Goal: Entertainment & Leisure: Consume media (video, audio)

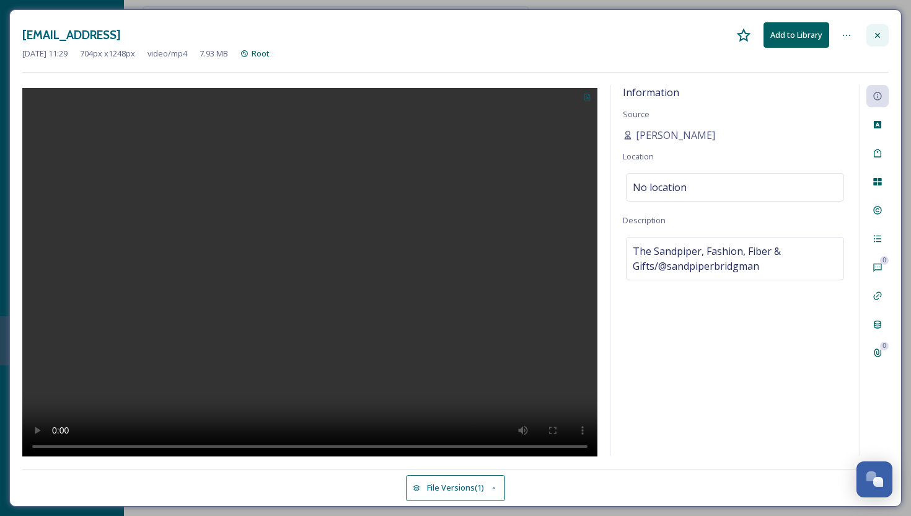
click at [880, 32] on icon at bounding box center [877, 34] width 5 height 5
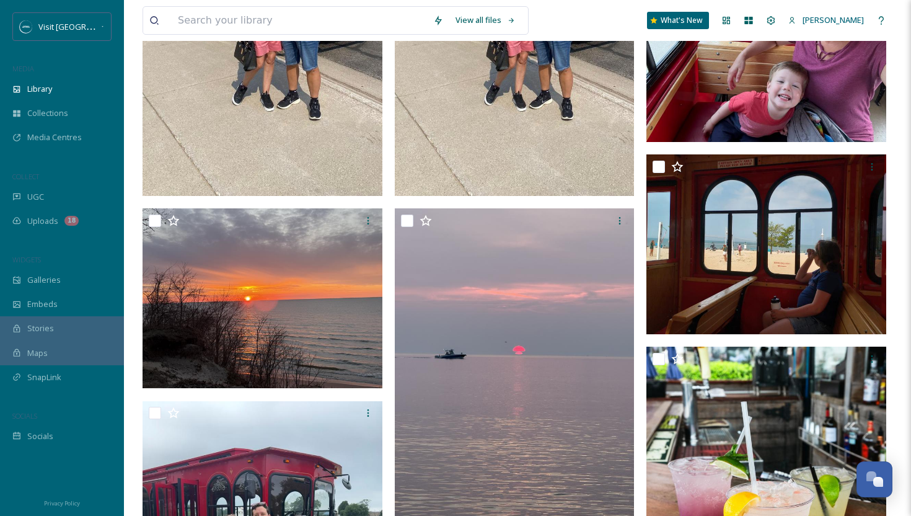
scroll to position [1398, 0]
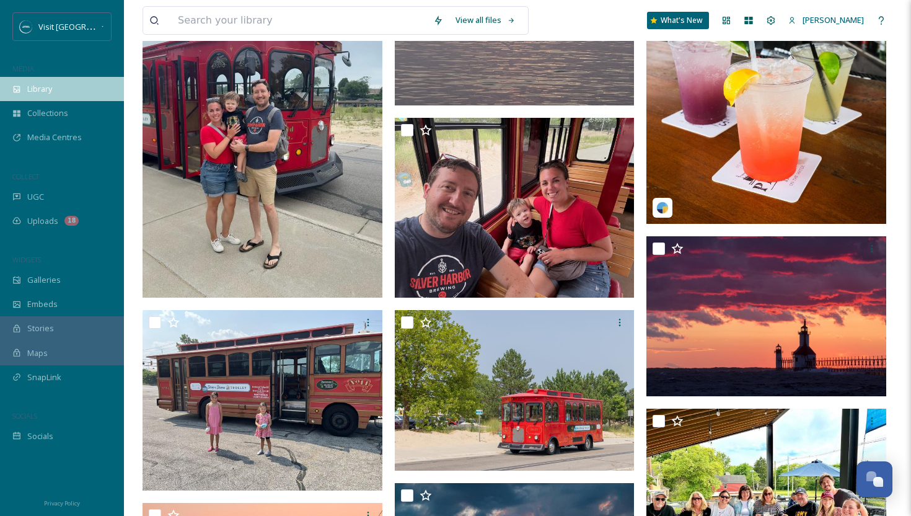
click at [41, 92] on span "Library" at bounding box center [39, 89] width 25 height 12
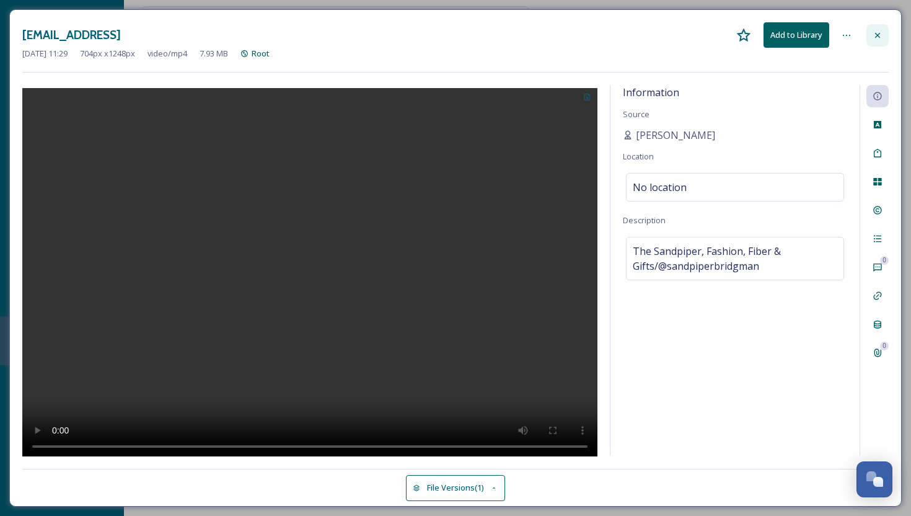
click at [875, 36] on icon at bounding box center [878, 35] width 10 height 10
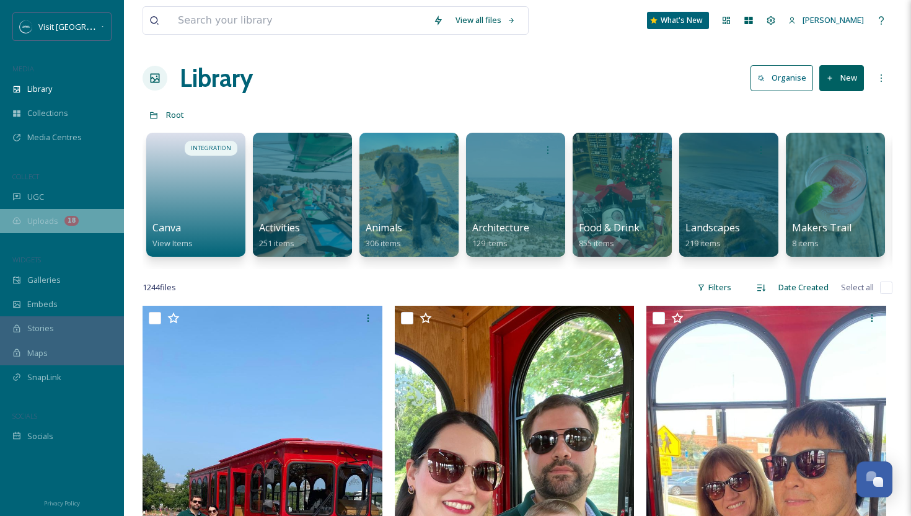
click at [36, 231] on div "Uploads 18" at bounding box center [62, 221] width 124 height 24
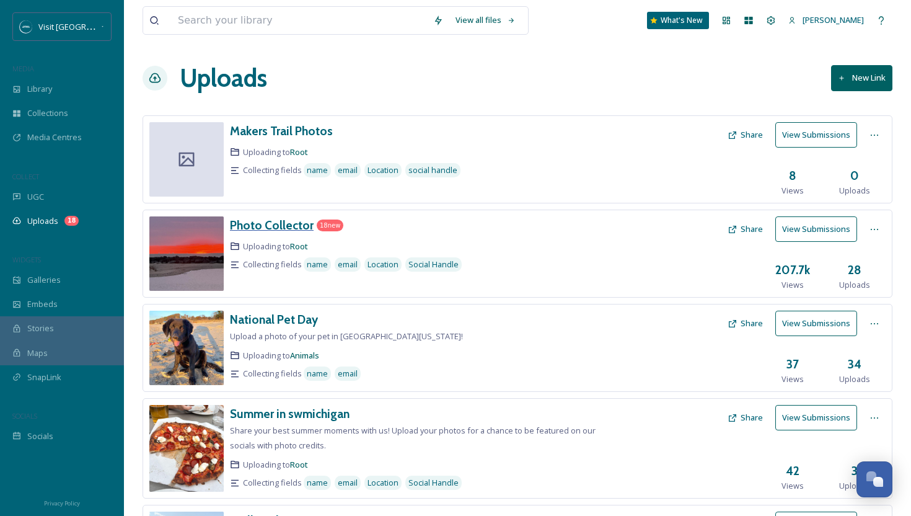
click at [287, 226] on h3 "Photo Collector" at bounding box center [272, 225] width 84 height 15
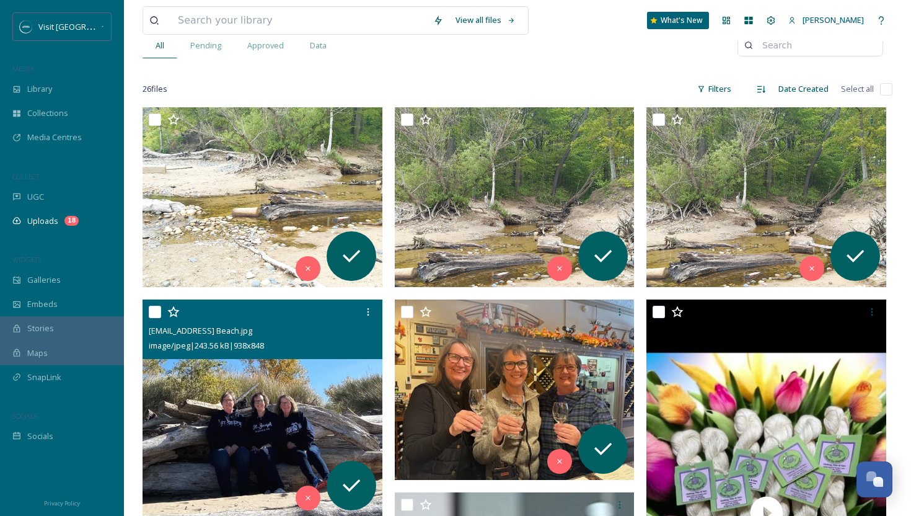
scroll to position [566, 0]
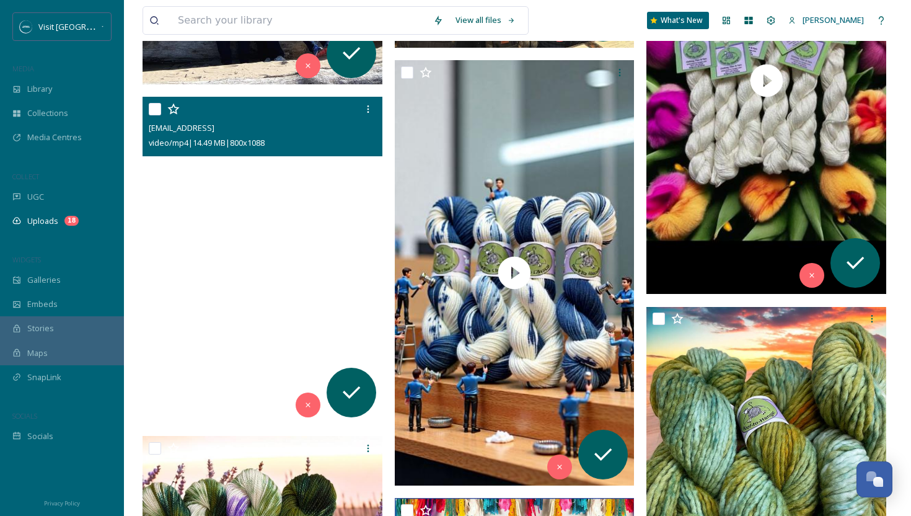
click at [263, 291] on video "ext_1746113384.260381_sandpiper4217@gmail.com-92cf89e6-b00e-4a97-9f26-cda73720a…" at bounding box center [263, 260] width 240 height 326
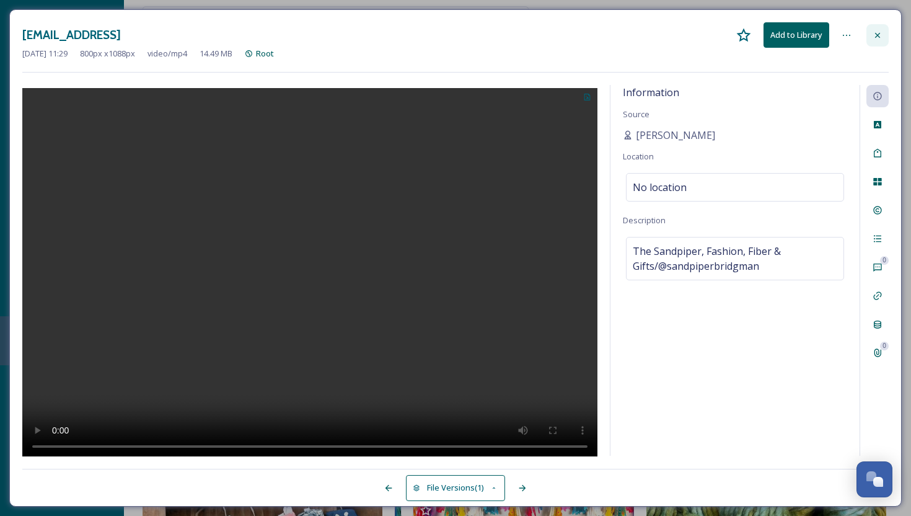
click at [883, 33] on div at bounding box center [878, 35] width 22 height 22
